Goal: Task Accomplishment & Management: Use online tool/utility

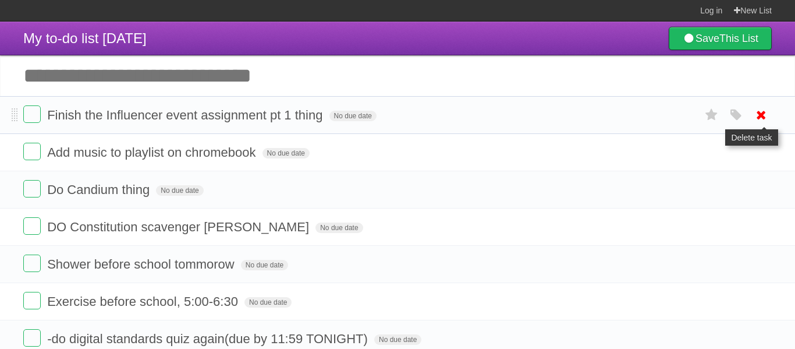
click at [765, 111] on icon at bounding box center [761, 114] width 16 height 19
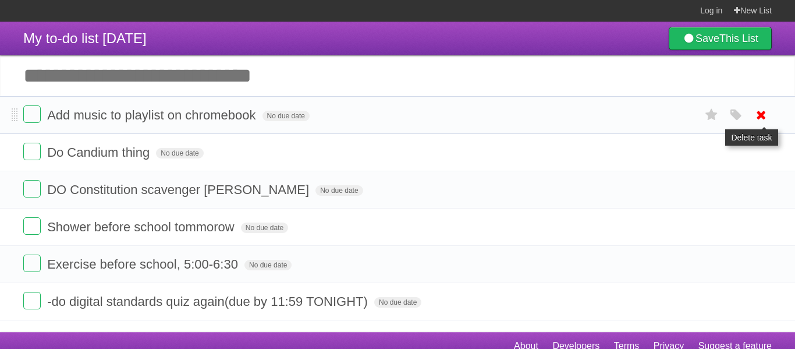
click at [764, 113] on icon at bounding box center [761, 114] width 16 height 19
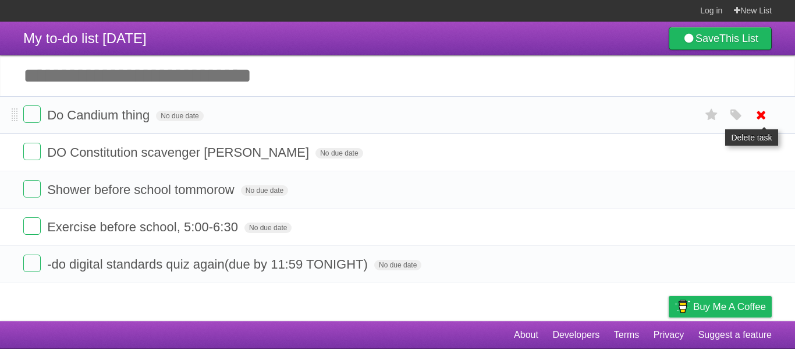
click at [754, 120] on icon at bounding box center [761, 114] width 16 height 19
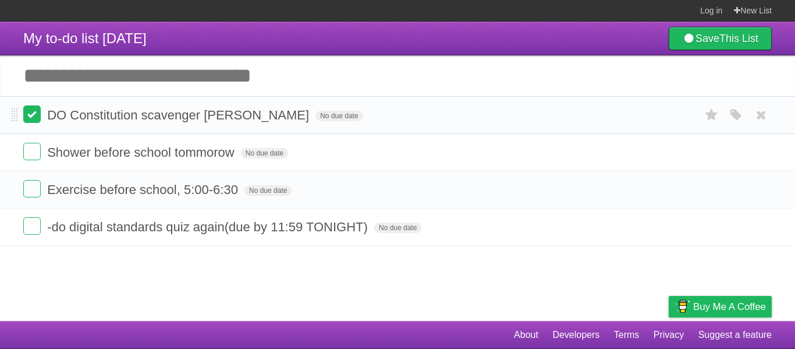
click at [36, 116] on label at bounding box center [31, 113] width 17 height 17
click at [34, 153] on label at bounding box center [31, 151] width 17 height 17
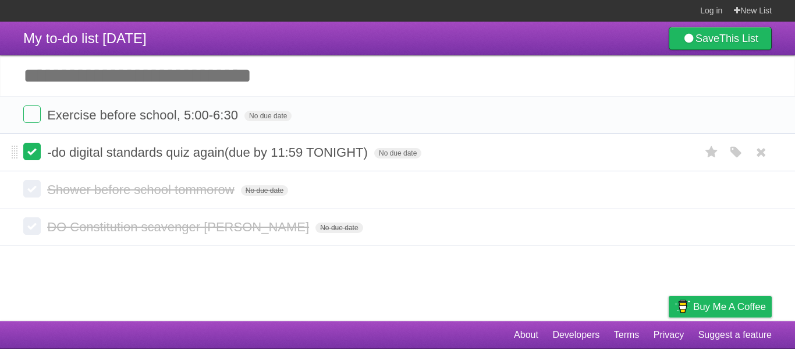
click at [34, 148] on label at bounding box center [31, 151] width 17 height 17
click at [41, 118] on form "Exercise before school, 5:00-6:30 No due date White Red Blue Green Purple Orange" at bounding box center [397, 114] width 749 height 19
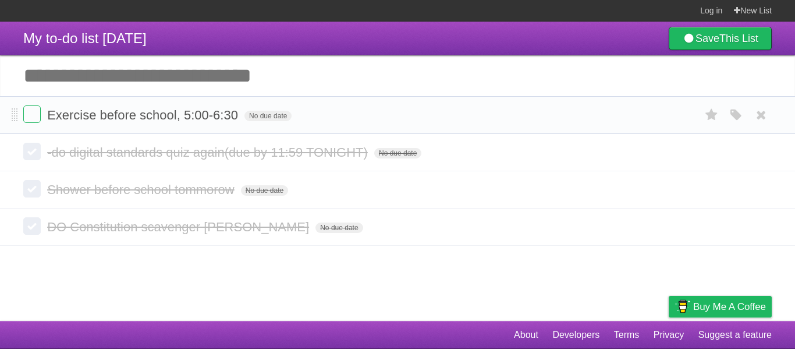
click at [41, 114] on form "Exercise before school, 5:00-6:30 No due date White Red Blue Green Purple Orange" at bounding box center [397, 114] width 749 height 19
click at [38, 116] on label at bounding box center [31, 113] width 17 height 17
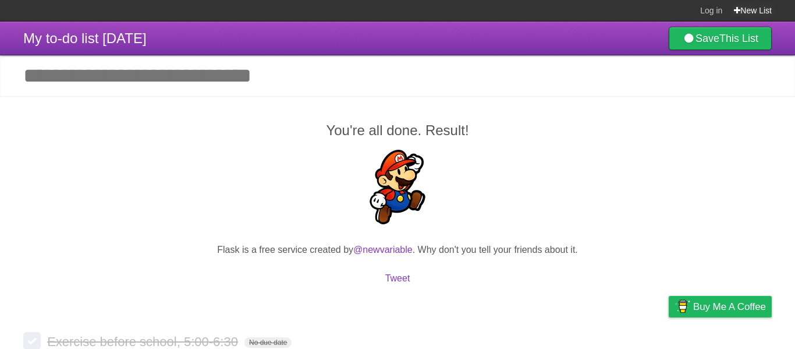
click at [747, 11] on link "New List" at bounding box center [753, 10] width 38 height 21
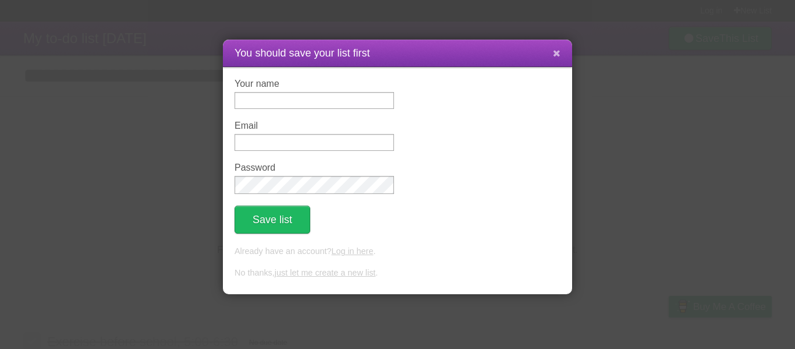
click at [557, 54] on icon at bounding box center [557, 53] width 8 height 10
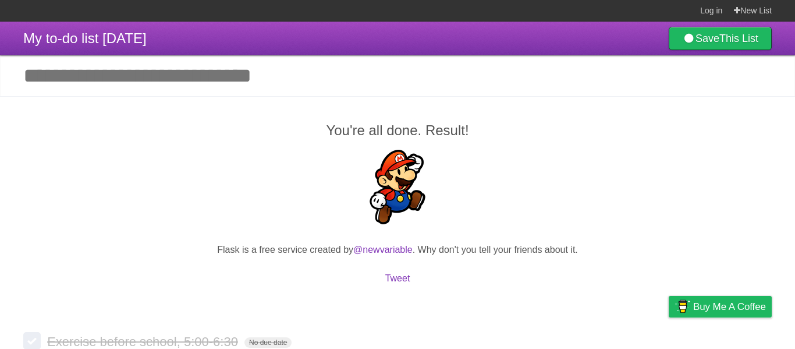
click at [148, 84] on input "Add another task" at bounding box center [397, 75] width 795 height 41
type input "*"
